Goal: Task Accomplishment & Management: Use online tool/utility

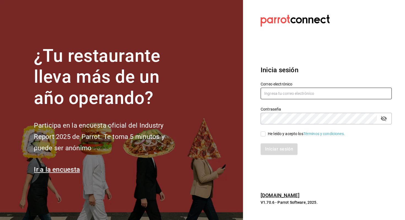
type input "[PERSON_NAME][EMAIL_ADDRESS][DOMAIN_NAME]"
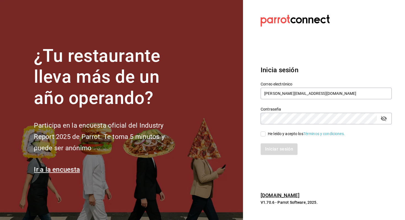
click at [263, 135] on input "He leído y acepto los Términos y condiciones." at bounding box center [262, 133] width 5 height 5
checkbox input "true"
click at [266, 149] on button "Iniciar sesión" at bounding box center [278, 149] width 37 height 12
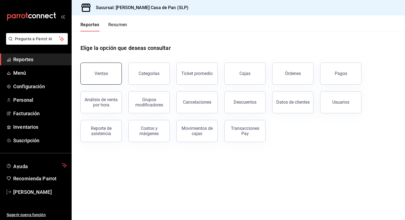
click at [85, 73] on button "Ventas" at bounding box center [100, 73] width 41 height 22
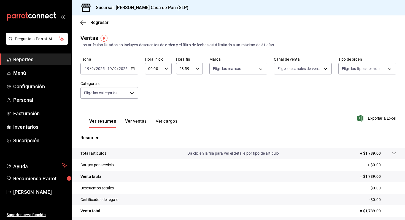
click at [134, 68] on icon "button" at bounding box center [133, 69] width 4 height 4
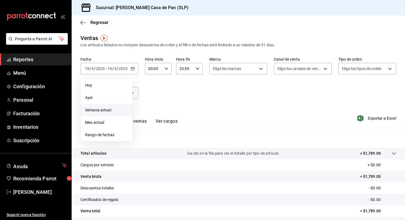
click at [99, 110] on span "Semana actual" at bounding box center [106, 110] width 43 height 6
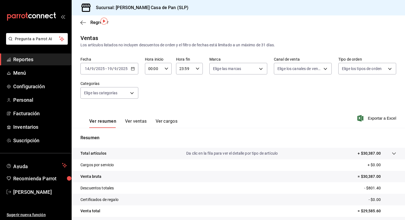
scroll to position [44, 0]
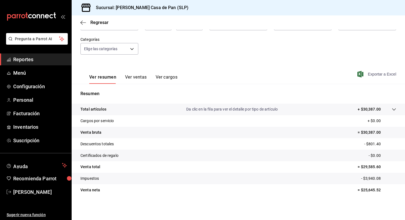
click at [375, 76] on span "Exportar a Excel" at bounding box center [377, 74] width 38 height 7
click at [16, 73] on span "Menú" at bounding box center [40, 72] width 54 height 7
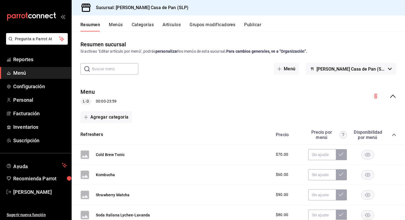
click at [120, 25] on button "Menús" at bounding box center [116, 26] width 14 height 9
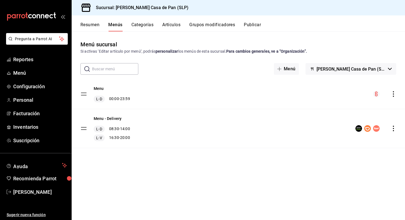
click at [175, 26] on button "Artículos" at bounding box center [171, 26] width 18 height 9
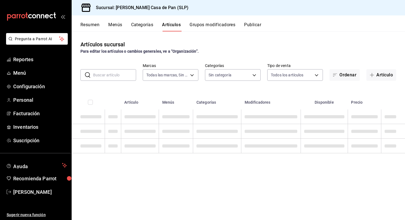
type input "61bda040-4507-4ba9-816d-d9c0874aecac"
type input "06b0136f-8641-47aa-8c08-d80a07b4aadd,daa6fd0e-b4c6-42d4-8d7e-d97e30ca9cea,2f8e2…"
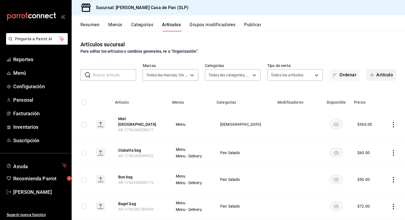
click at [382, 75] on button "Artículo" at bounding box center [381, 75] width 30 height 12
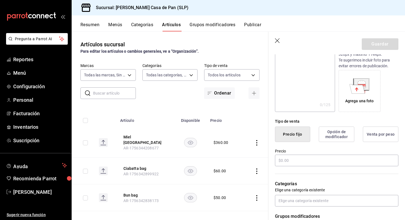
scroll to position [72, 0]
type input "Koign Amman"
click at [297, 160] on input "text" at bounding box center [336, 160] width 123 height 12
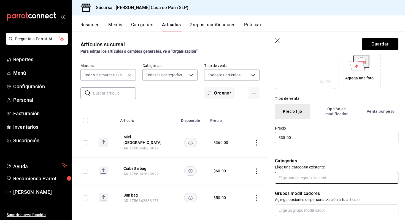
type input "$35.00"
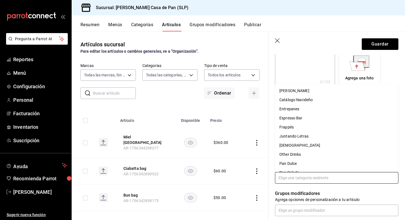
click at [294, 176] on input "text" at bounding box center [336, 178] width 123 height 12
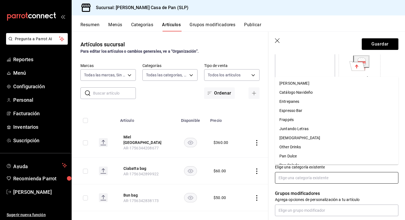
scroll to position [117, 0]
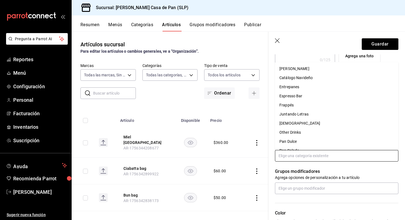
click at [285, 141] on li "Pan Dulce" at bounding box center [336, 141] width 123 height 9
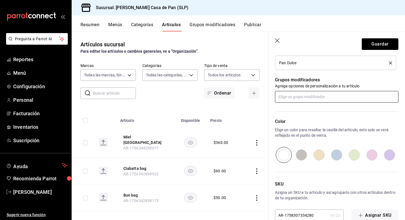
scroll to position [239, 0]
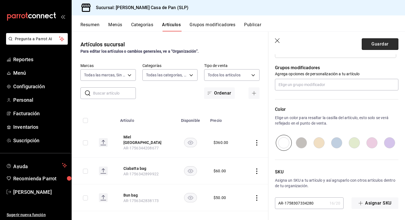
click at [377, 45] on button "Guardar" at bounding box center [379, 44] width 37 height 12
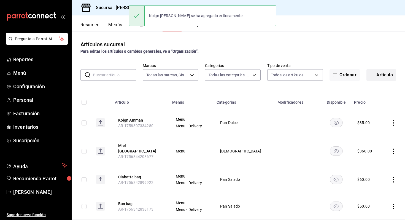
click at [382, 77] on button "Artículo" at bounding box center [381, 75] width 30 height 12
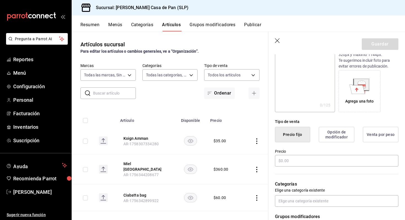
scroll to position [78, 0]
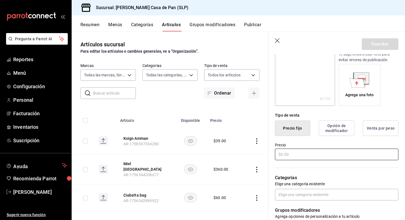
type input "Orejitas"
click at [291, 153] on input "text" at bounding box center [336, 154] width 123 height 12
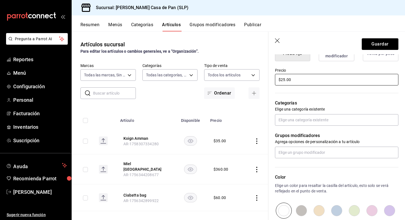
scroll to position [152, 0]
type input "$25.00"
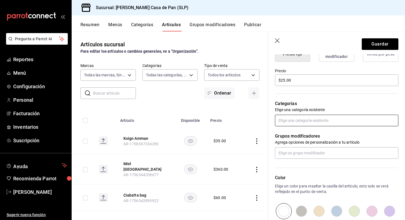
click at [295, 120] on input "text" at bounding box center [336, 121] width 123 height 12
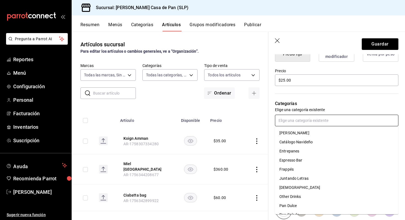
click at [288, 206] on li "Pan Dulce" at bounding box center [336, 205] width 123 height 9
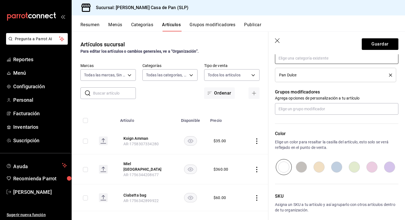
scroll to position [239, 0]
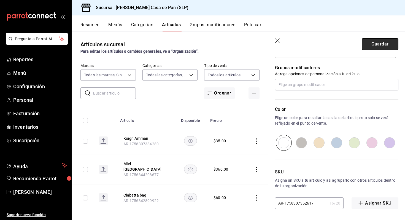
click at [377, 43] on button "Guardar" at bounding box center [379, 44] width 37 height 12
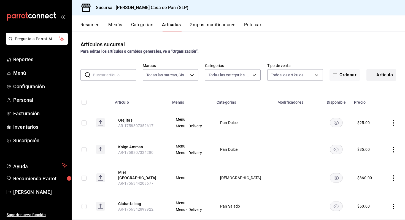
click at [380, 76] on button "Artículo" at bounding box center [381, 75] width 30 height 12
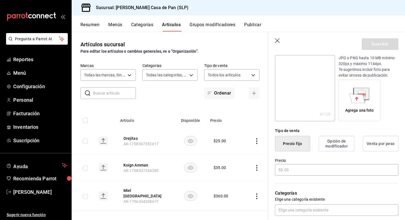
scroll to position [75, 0]
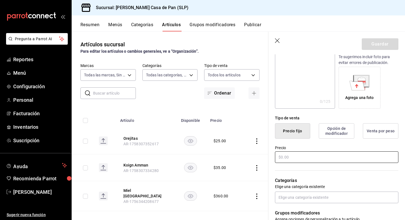
type input "Cochinitos"
click at [289, 162] on input "text" at bounding box center [336, 157] width 123 height 12
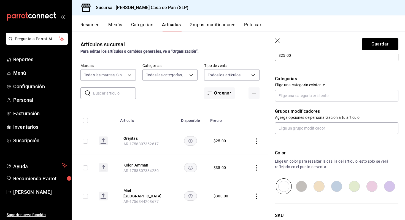
scroll to position [178, 0]
type input "$25.00"
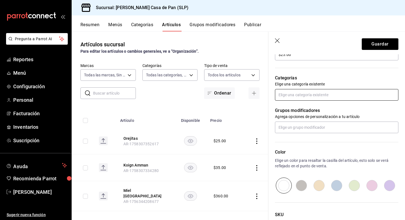
click at [296, 95] on input "text" at bounding box center [336, 95] width 123 height 12
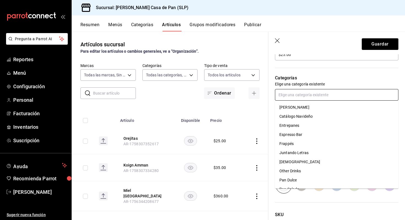
click at [287, 178] on li "Pan Dulce" at bounding box center [336, 179] width 123 height 9
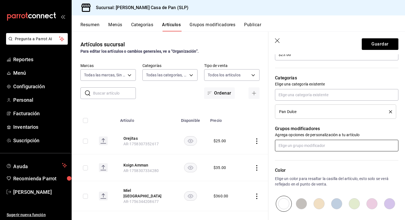
click at [290, 148] on input "text" at bounding box center [336, 146] width 123 height 12
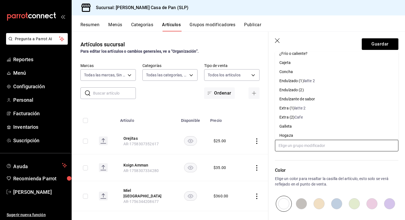
scroll to position [5, 0]
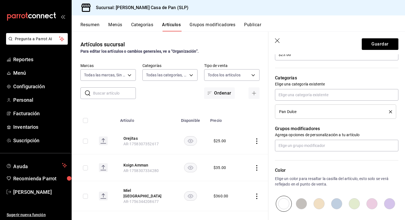
click at [288, 161] on div "Color Elige un color para resaltar la casilla del artículo, esto solo se verá r…" at bounding box center [333, 181] width 130 height 60
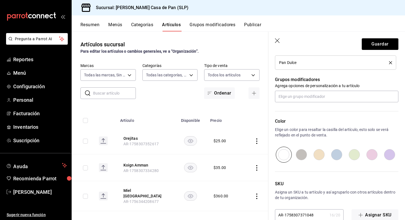
scroll to position [239, 0]
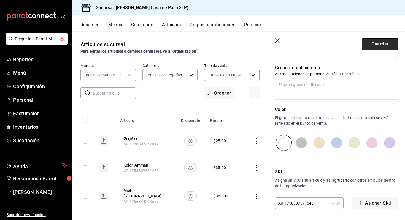
click at [378, 44] on button "Guardar" at bounding box center [379, 44] width 37 height 12
